Goal: Transaction & Acquisition: Purchase product/service

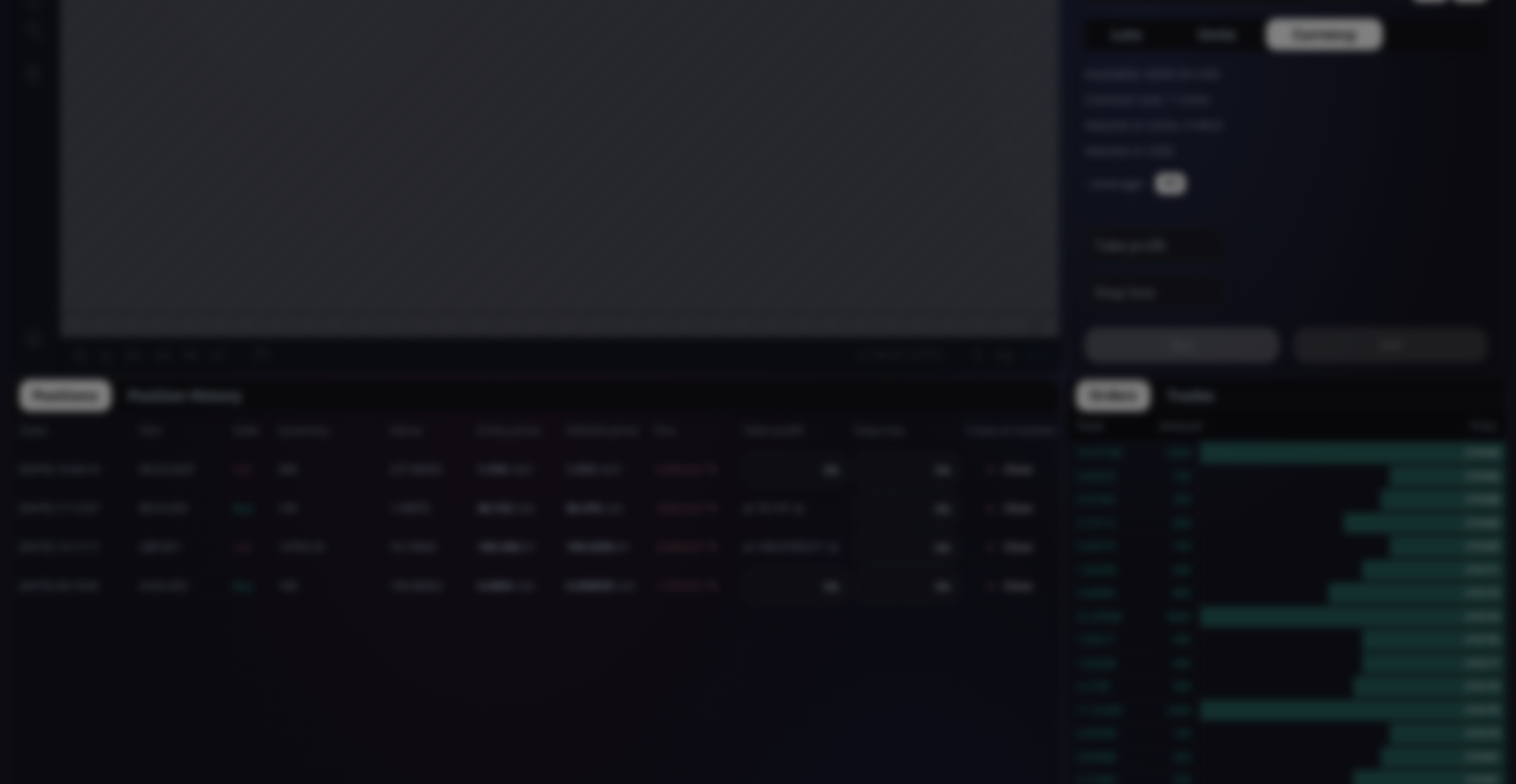
scroll to position [1161, 0]
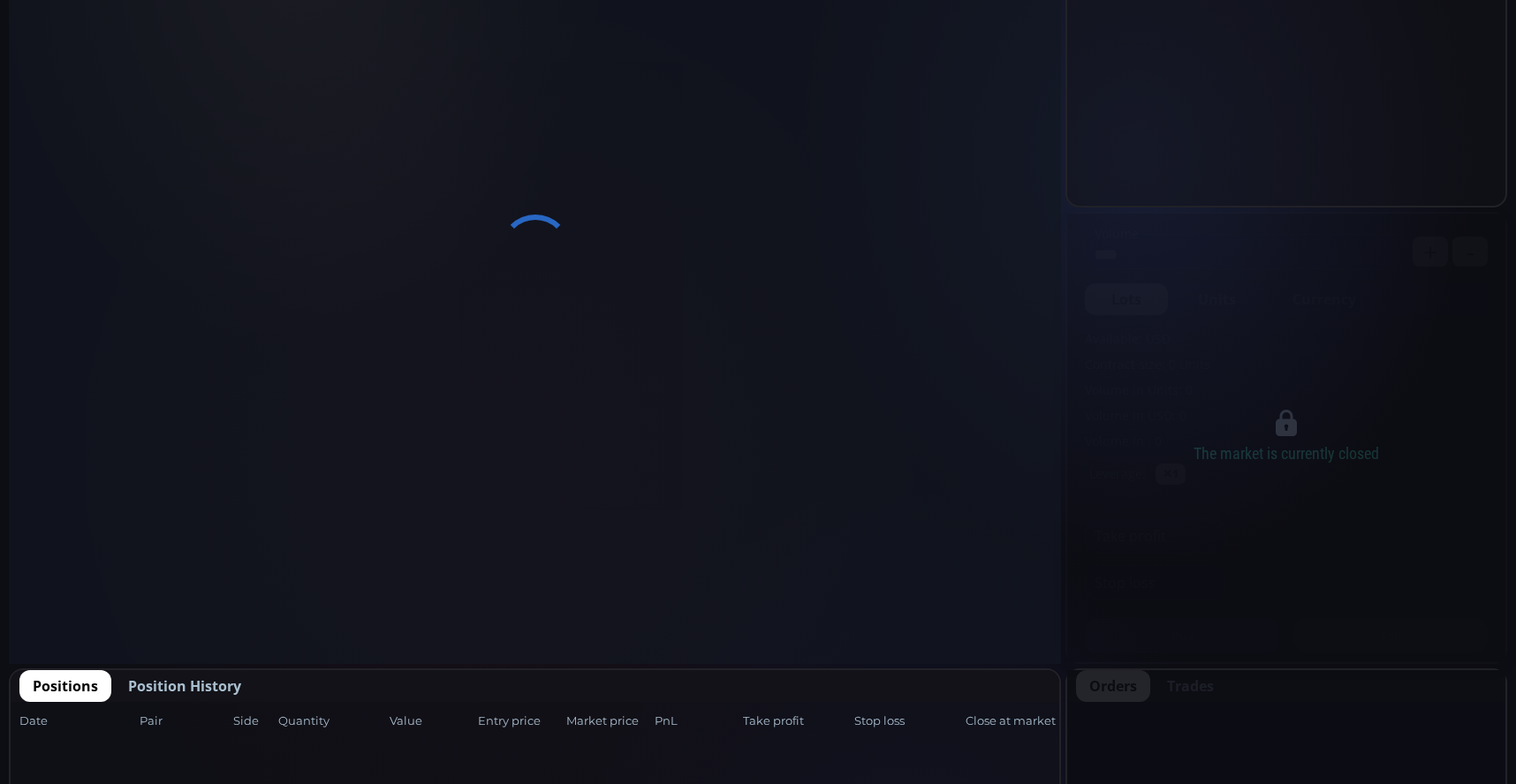
scroll to position [707, 0]
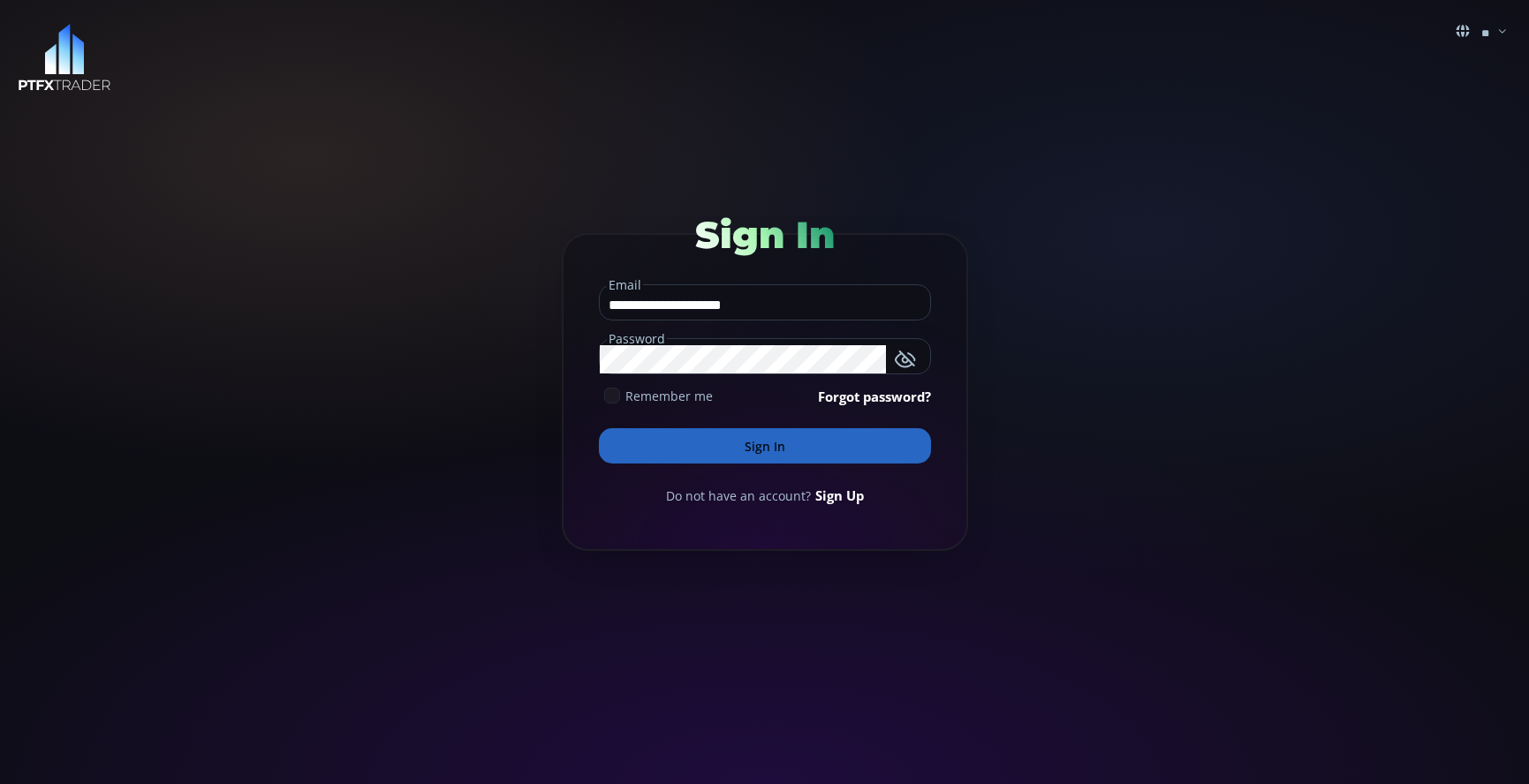
click at [612, 402] on icon at bounding box center [611, 396] width 16 height 16
click at [782, 460] on button "Sign In" at bounding box center [765, 446] width 332 height 35
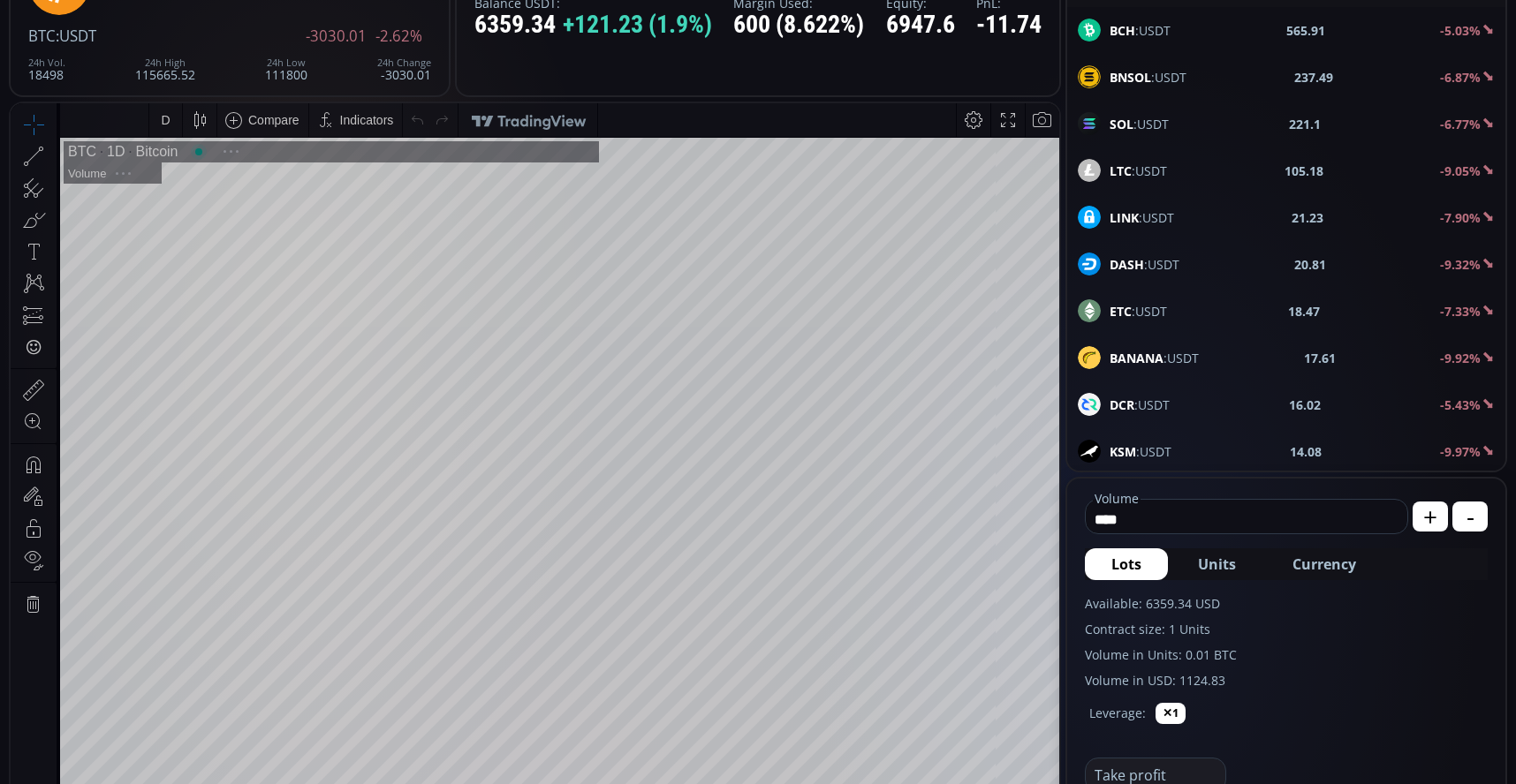
scroll to position [245, 0]
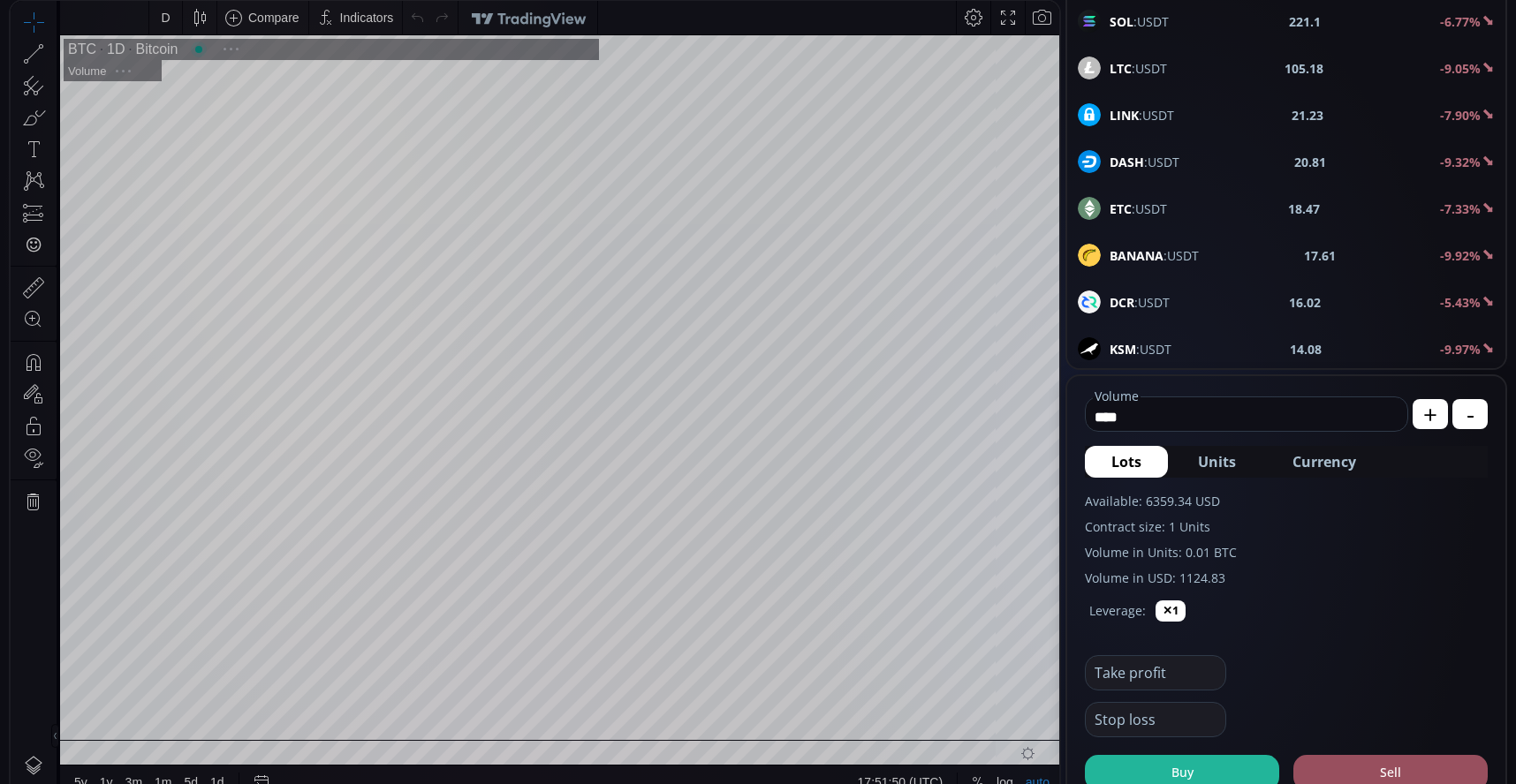
type input "********"
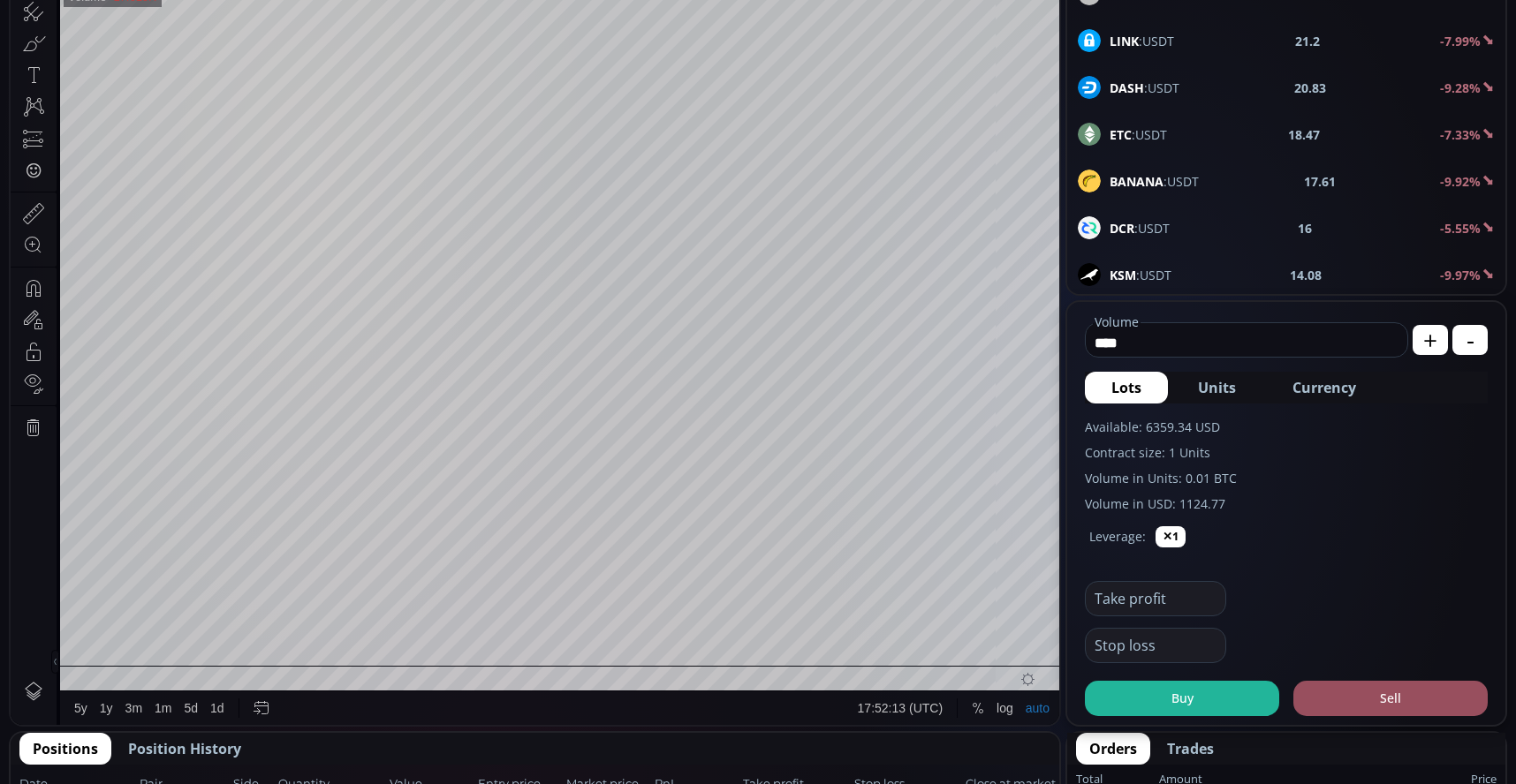
scroll to position [176, 0]
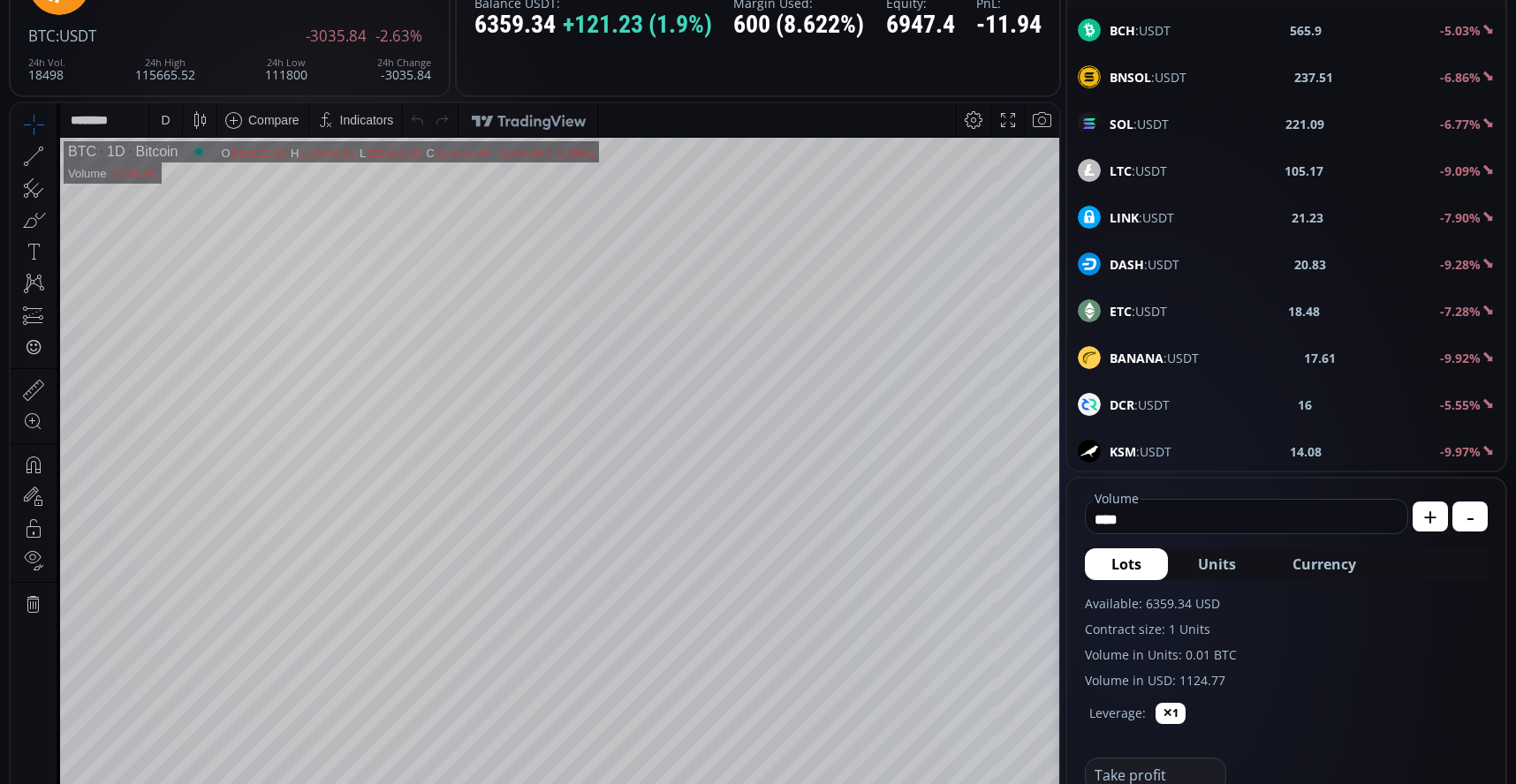
click at [1145, 222] on span "LINK :USDT" at bounding box center [1142, 217] width 64 height 19
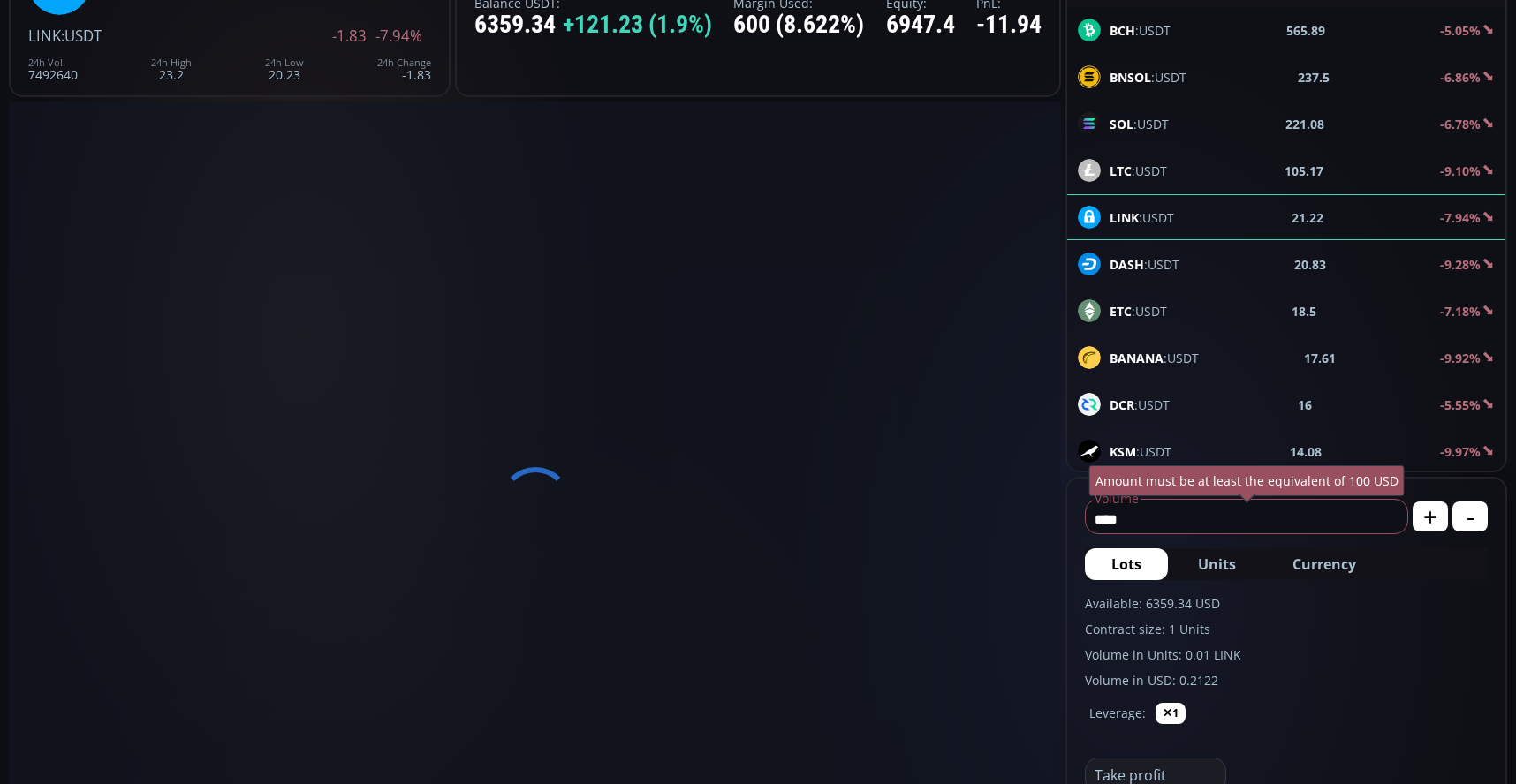
click at [1253, 516] on input "****" at bounding box center [1242, 519] width 313 height 28
type input "*"
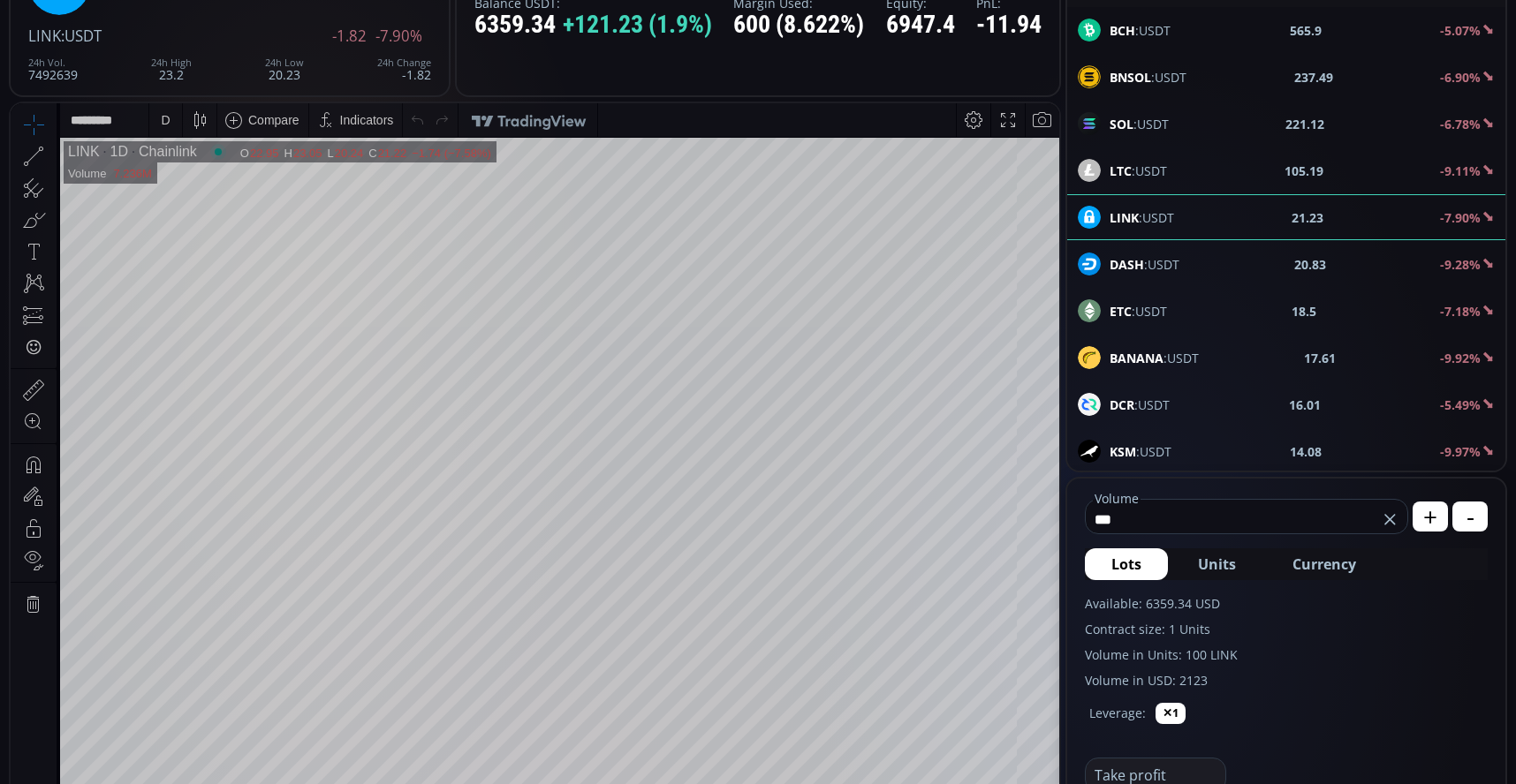
click at [1323, 556] on span "Currency" at bounding box center [1325, 564] width 63 height 21
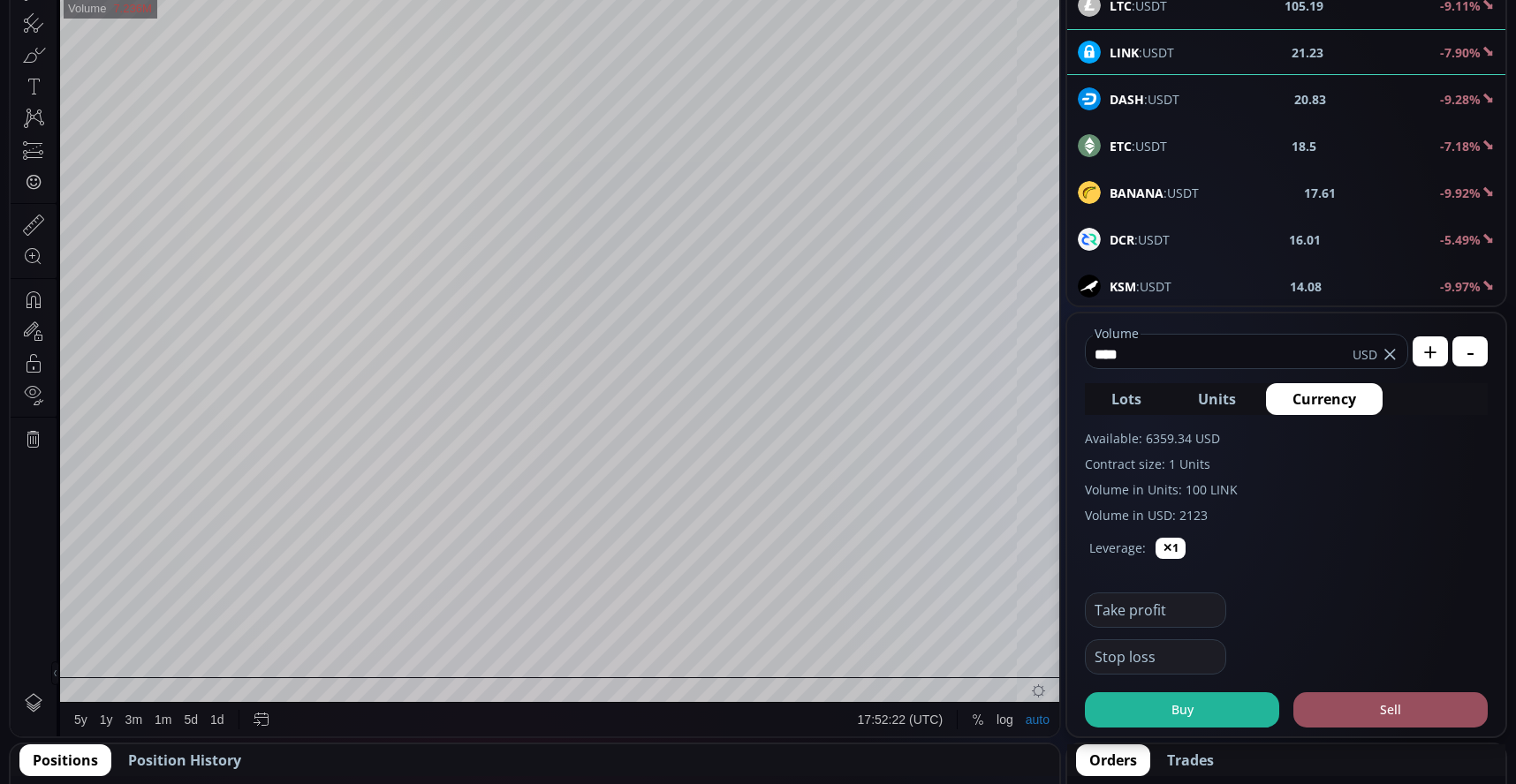
scroll to position [354, 0]
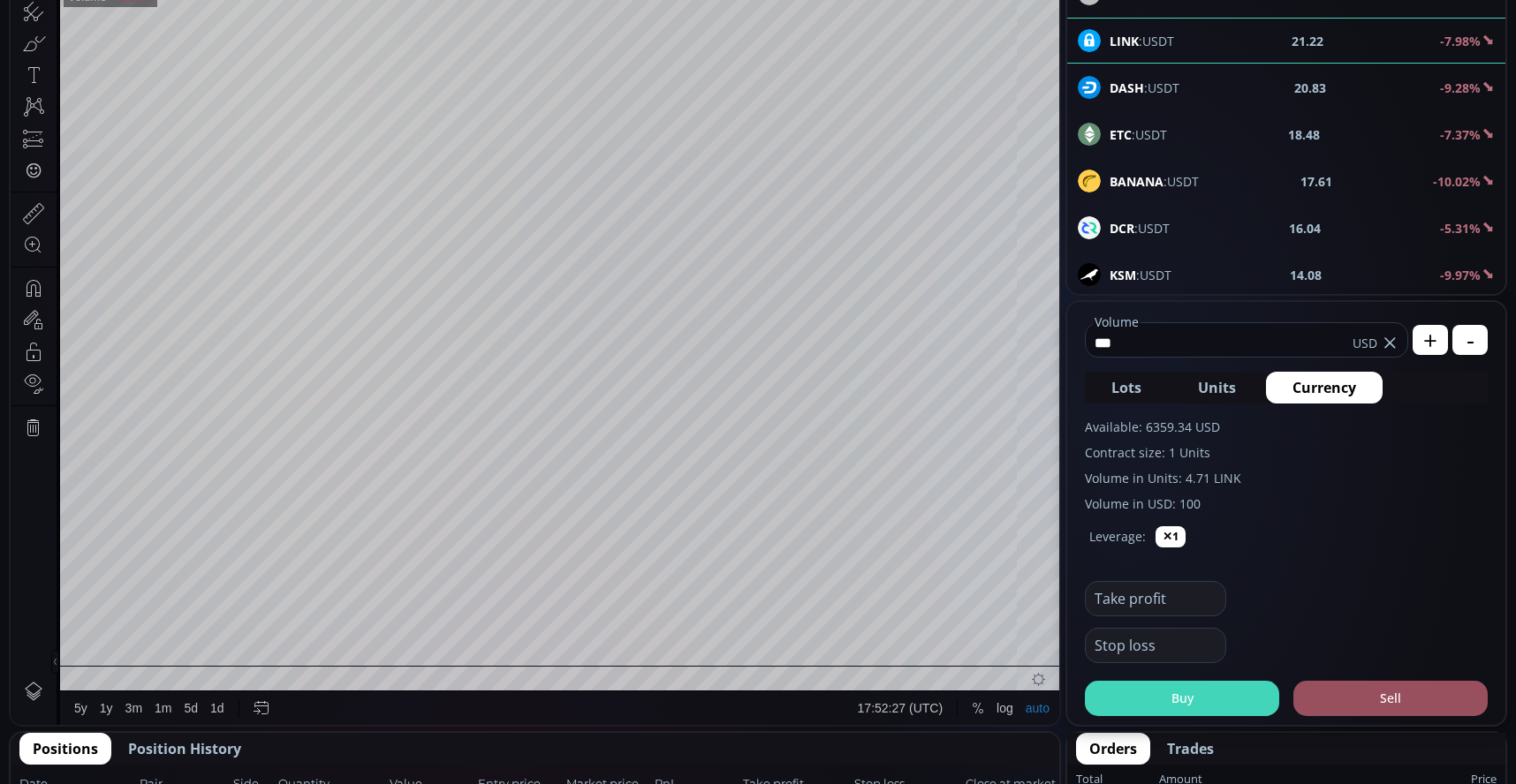
type input "***"
click at [1188, 695] on button "Buy" at bounding box center [1182, 699] width 194 height 35
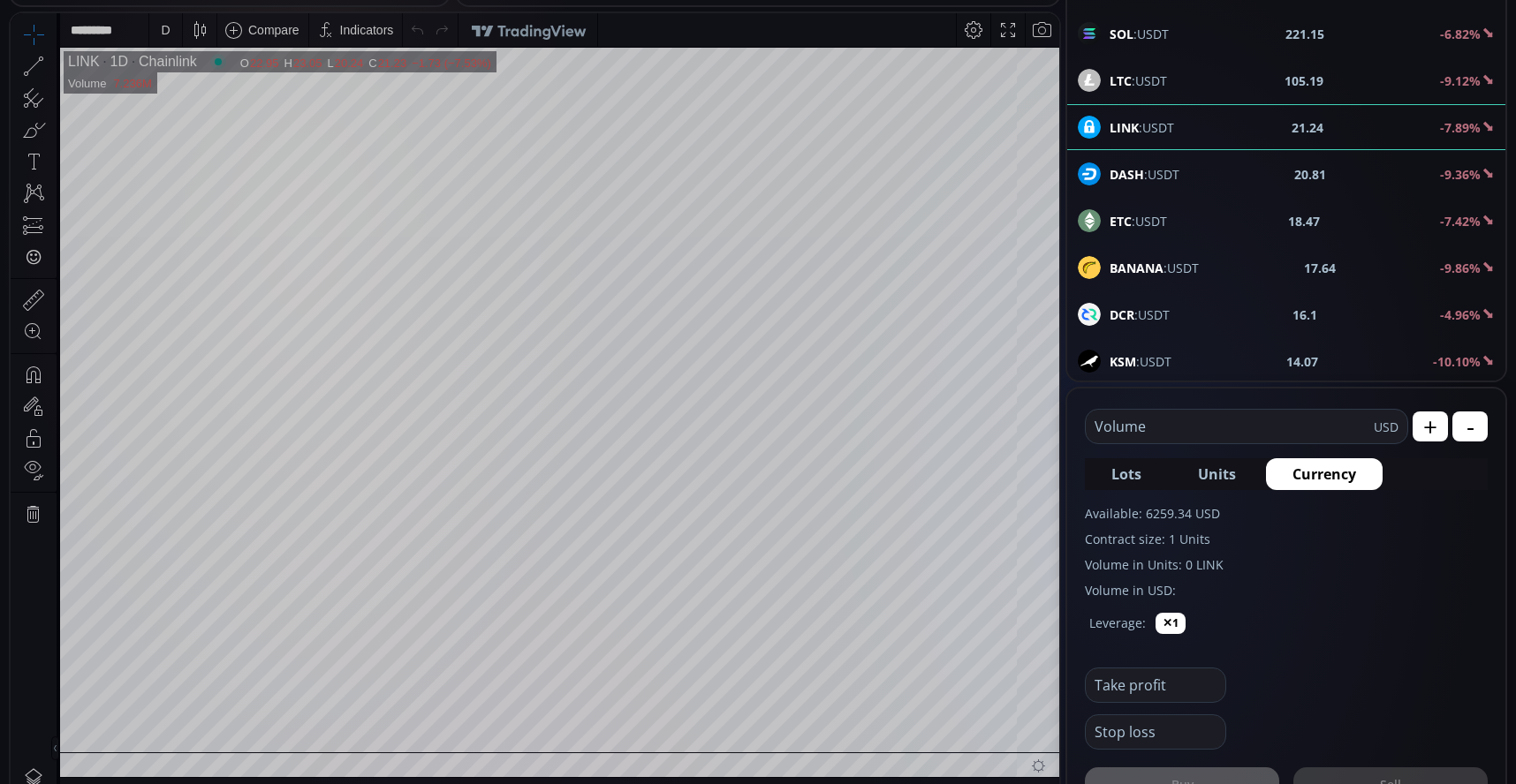
scroll to position [89, 0]
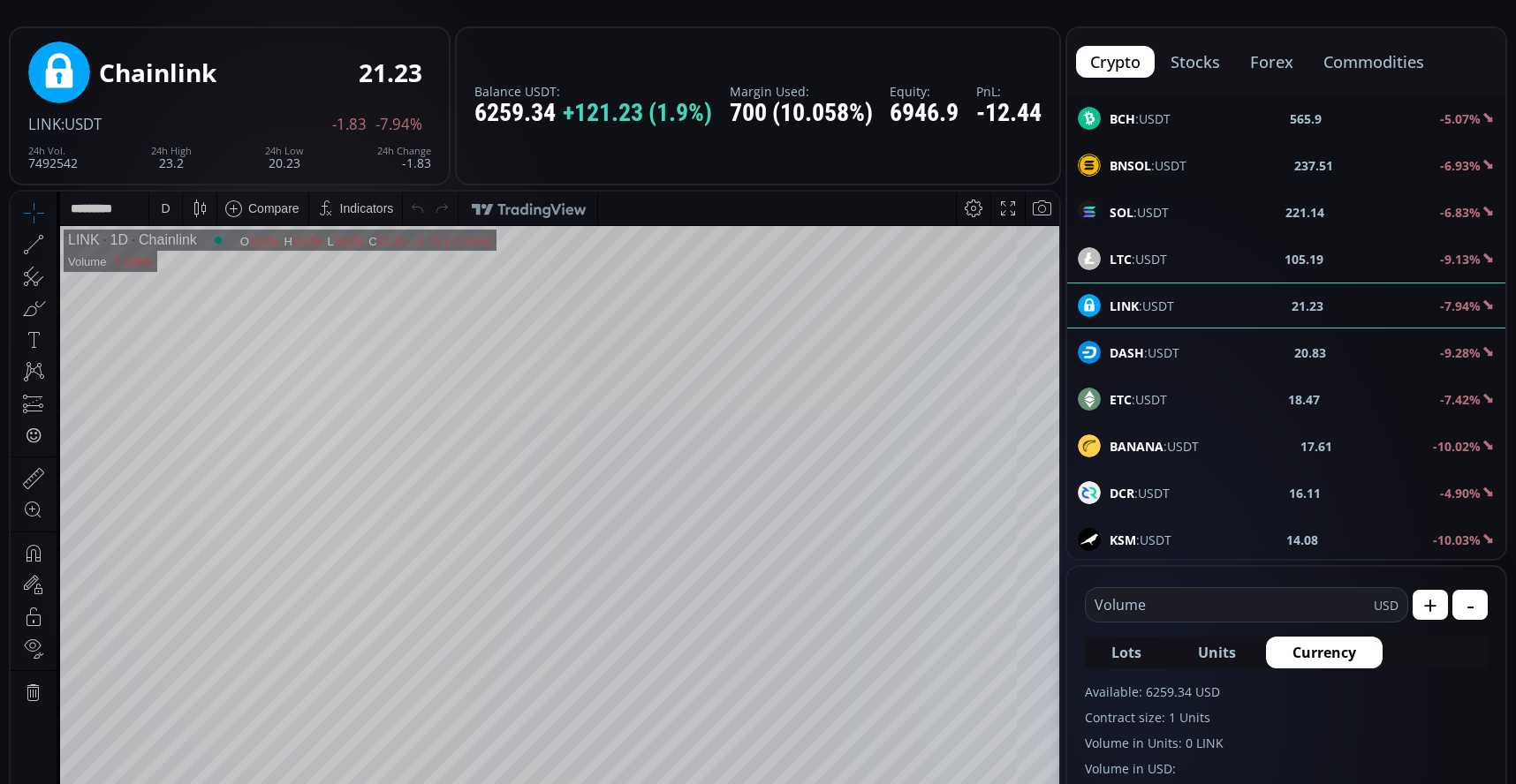
click at [176, 209] on div "D" at bounding box center [165, 208] width 33 height 34
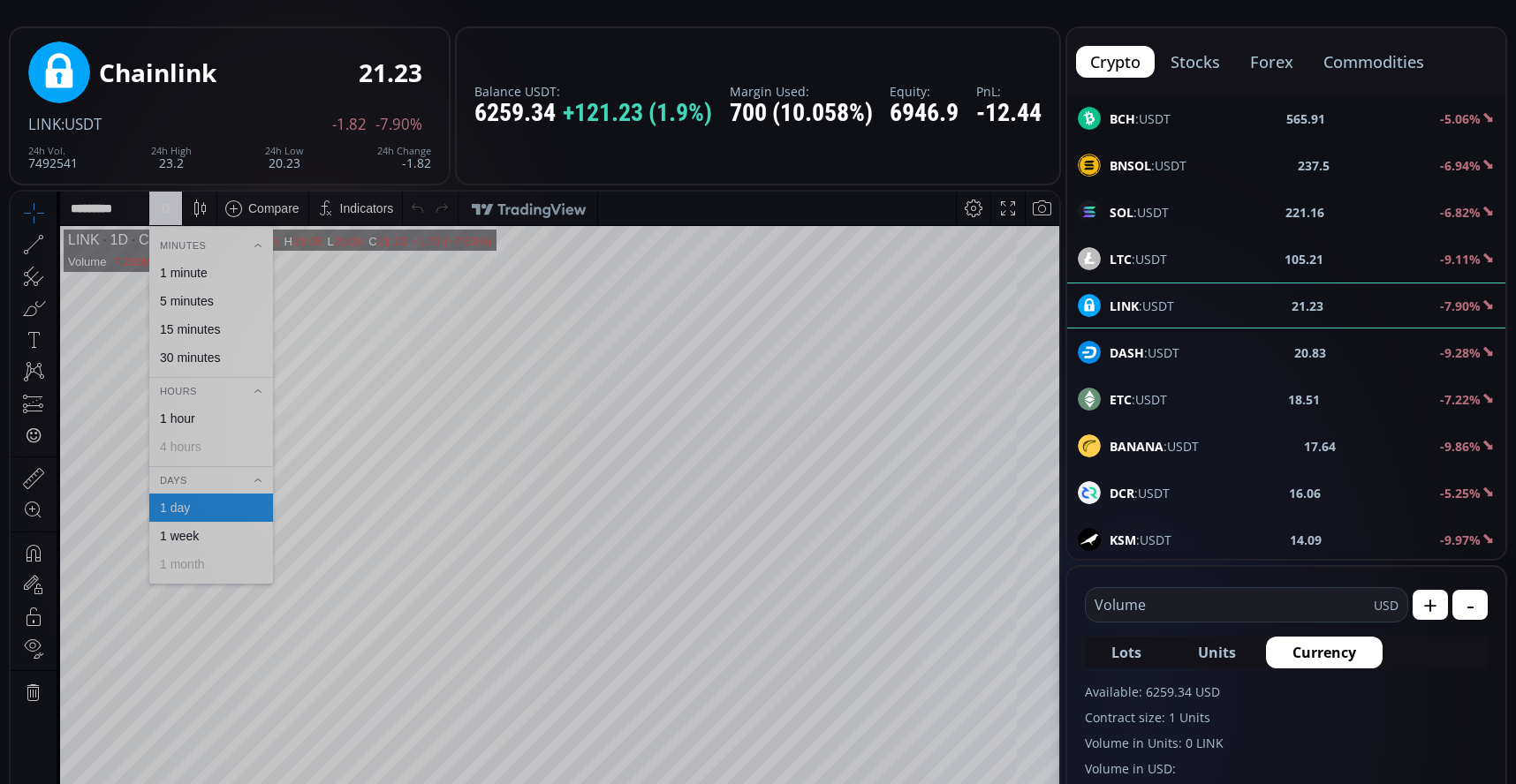
click at [181, 266] on div "1 minute" at bounding box center [183, 273] width 48 height 14
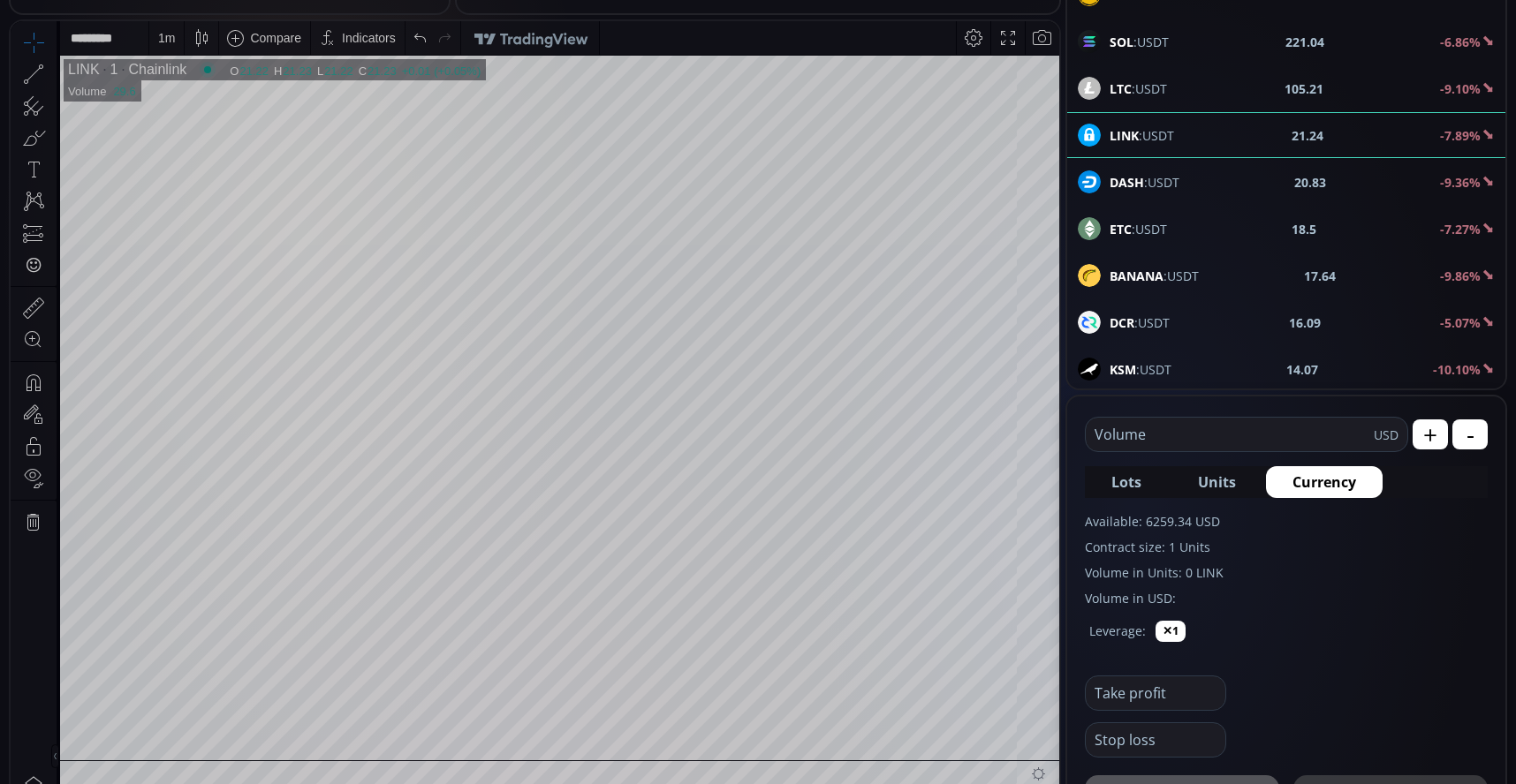
scroll to position [265, 0]
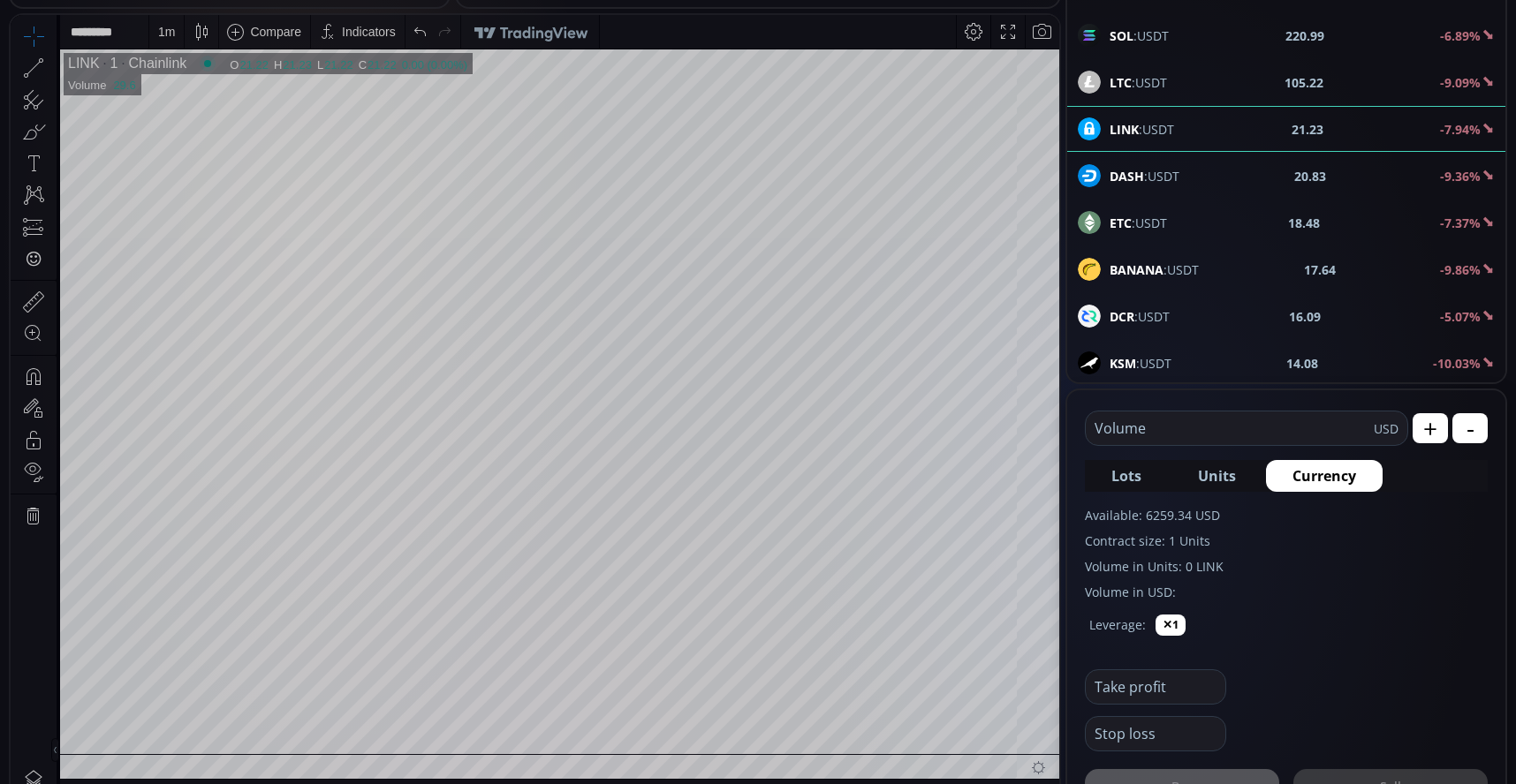
click at [1237, 432] on input "text" at bounding box center [1229, 428] width 288 height 34
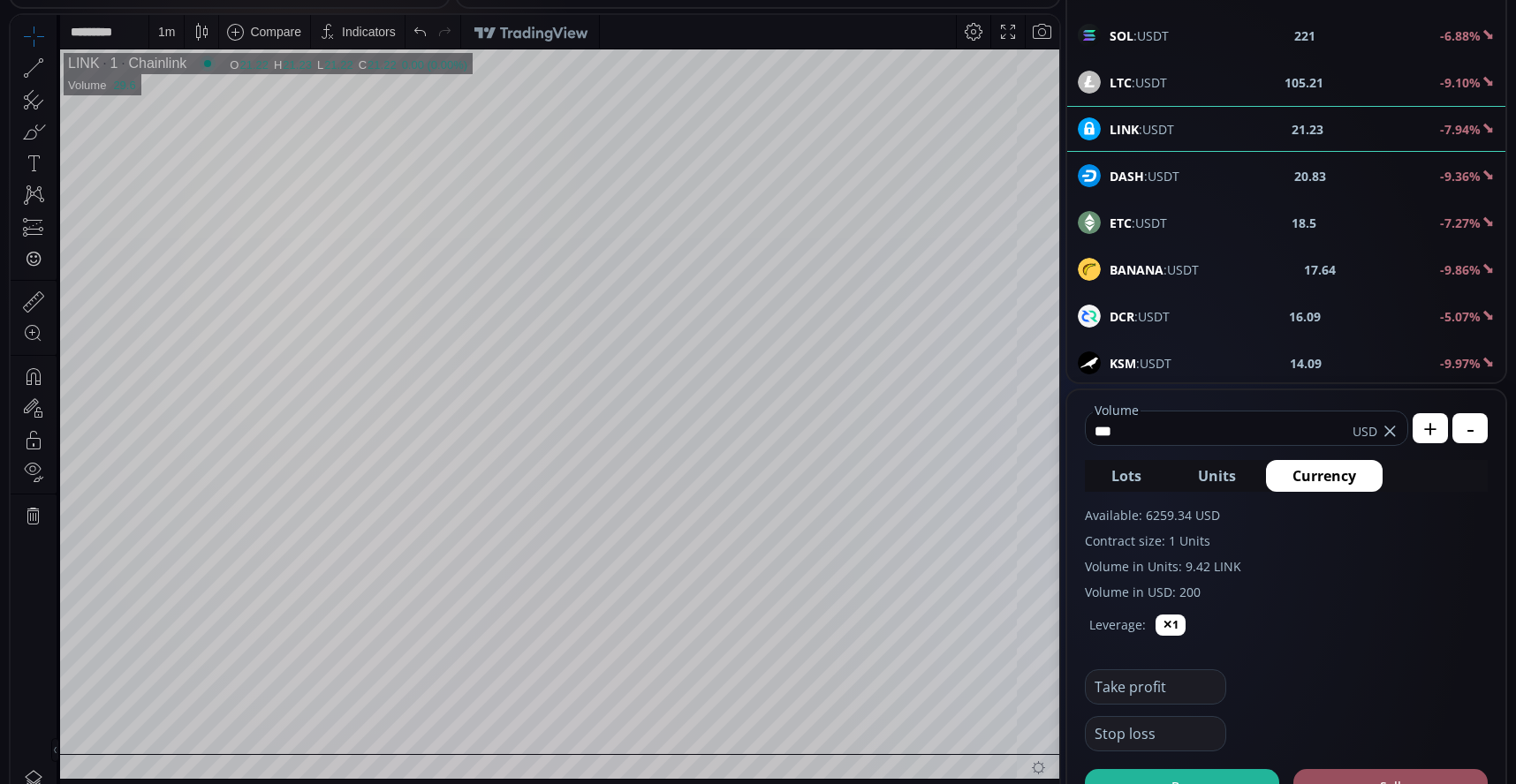
scroll to position [354, 0]
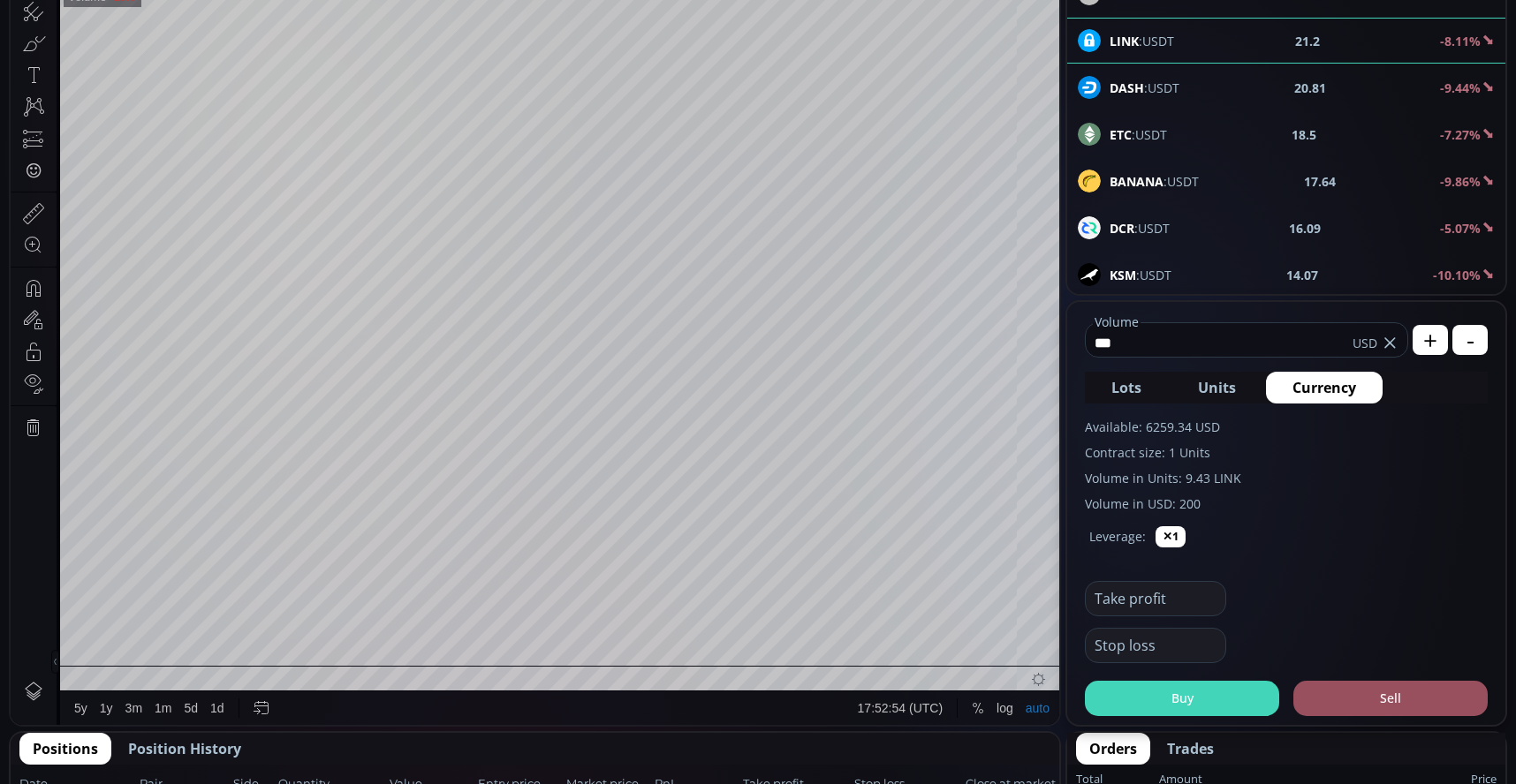
type input "***"
click at [1197, 702] on button "Buy" at bounding box center [1182, 699] width 194 height 35
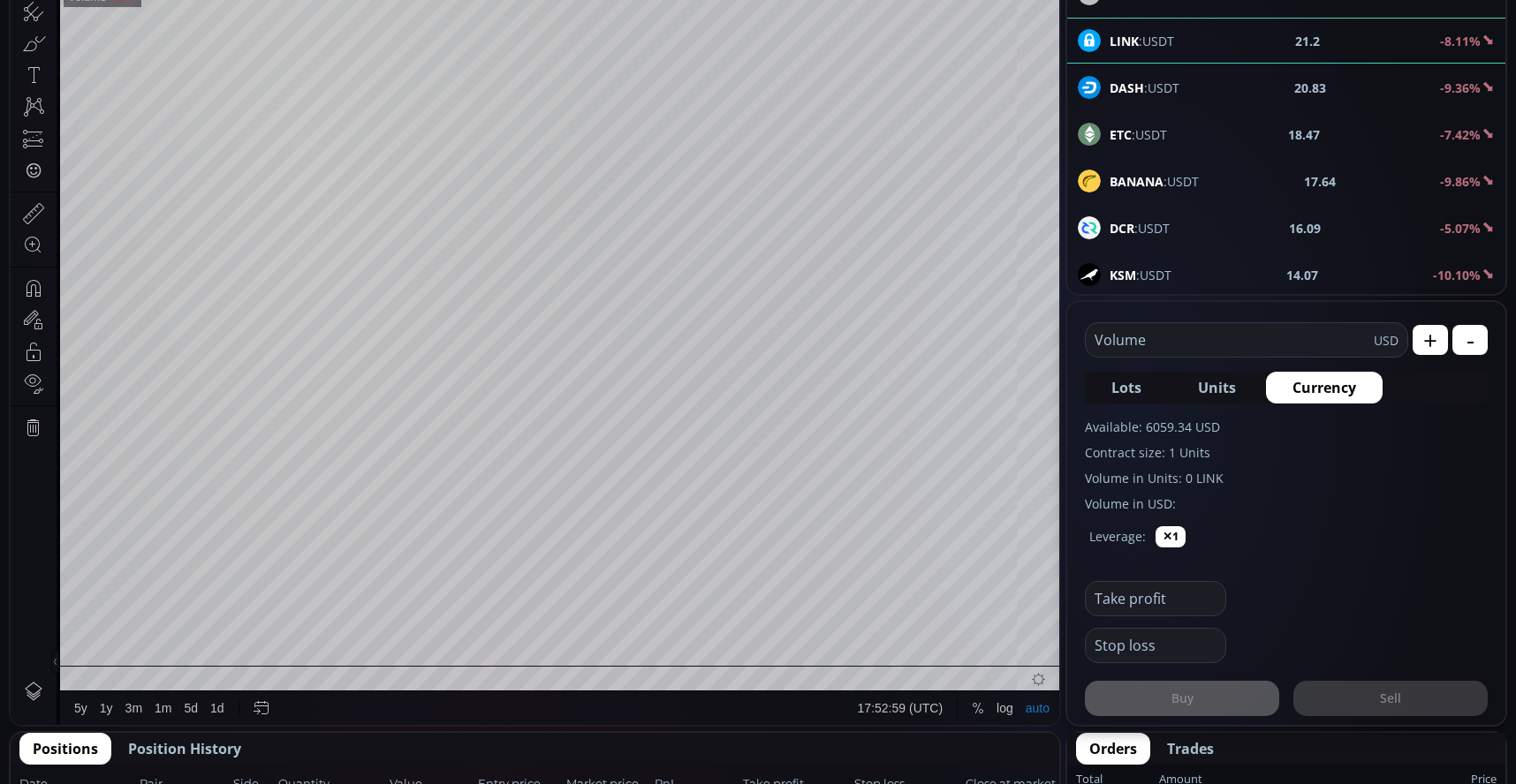
click at [1181, 345] on input "text" at bounding box center [1229, 340] width 288 height 34
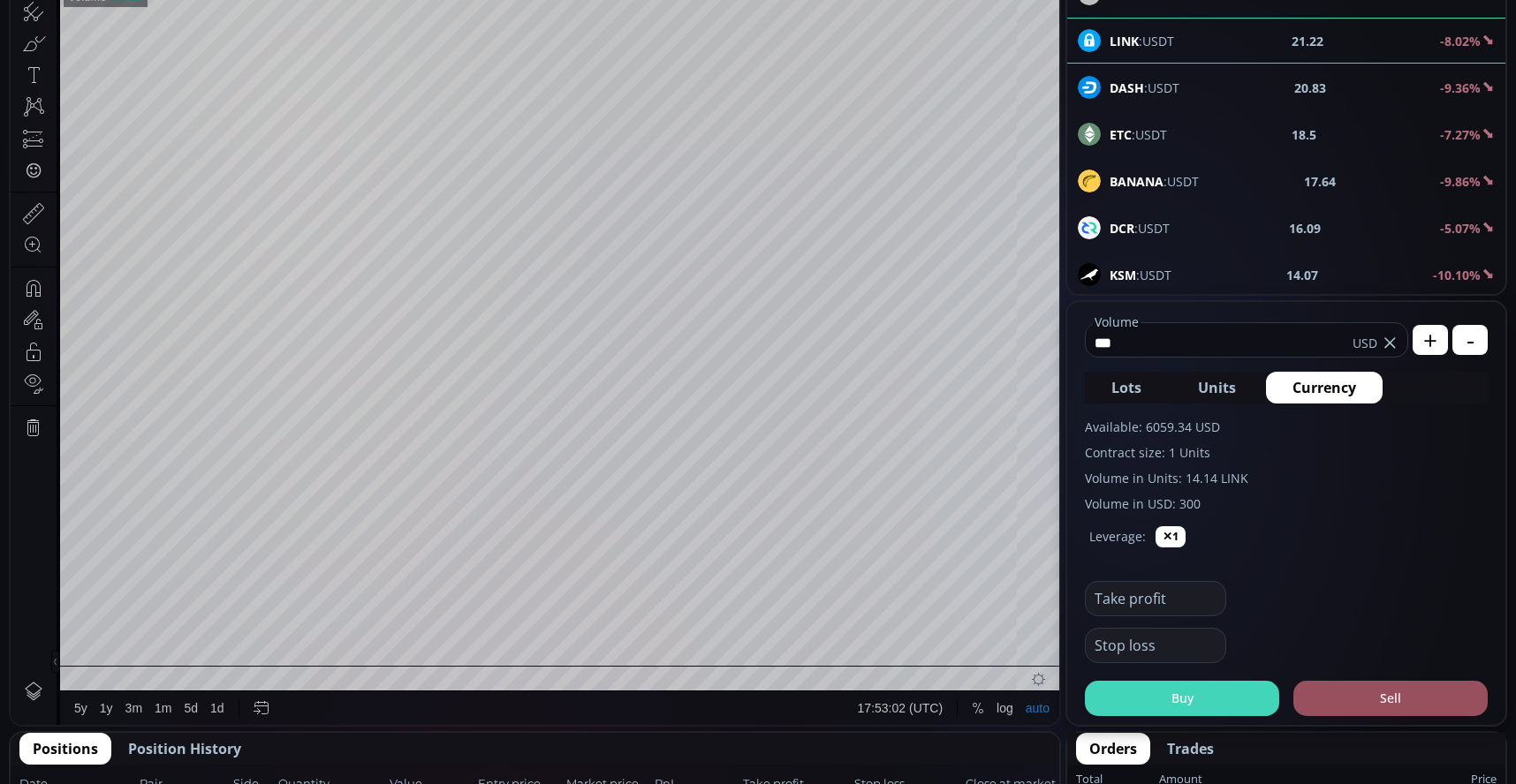
type input "***"
click at [1151, 711] on button "Buy" at bounding box center [1182, 699] width 194 height 35
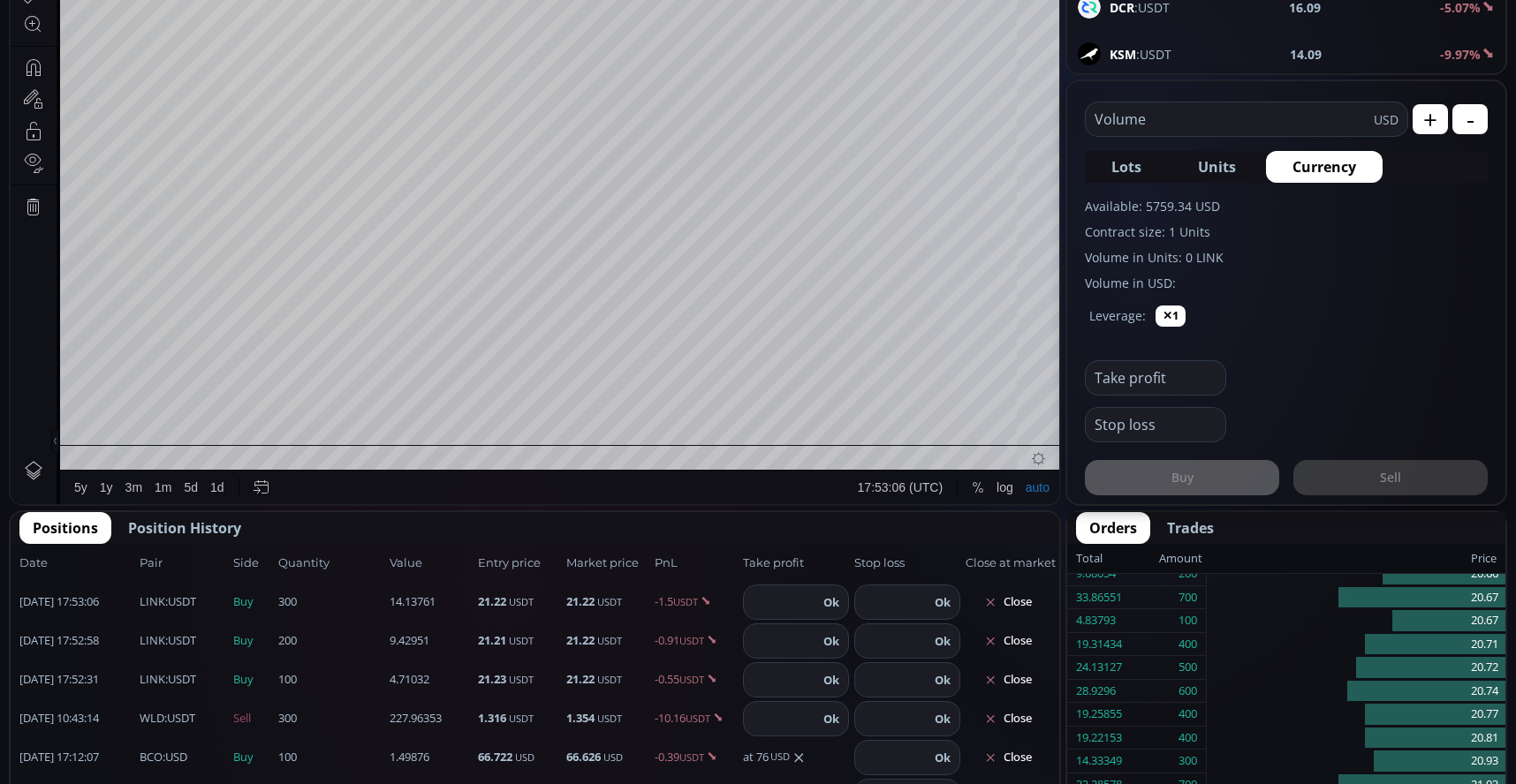
scroll to position [619, 0]
